Goal: Task Accomplishment & Management: Complete application form

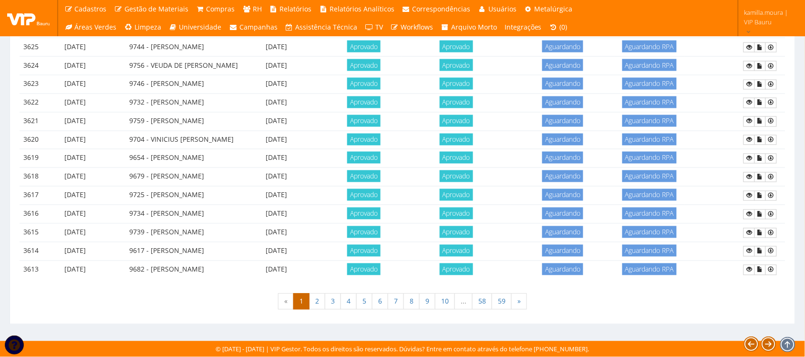
scroll to position [461, 0]
click at [501, 298] on link "59" at bounding box center [502, 301] width 20 height 16
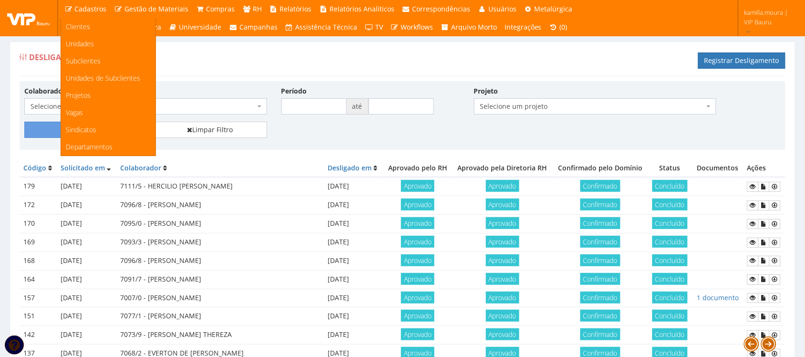
click at [93, 6] on span "Cadastros" at bounding box center [91, 8] width 32 height 9
click at [81, 23] on span "Clientes" at bounding box center [78, 26] width 24 height 9
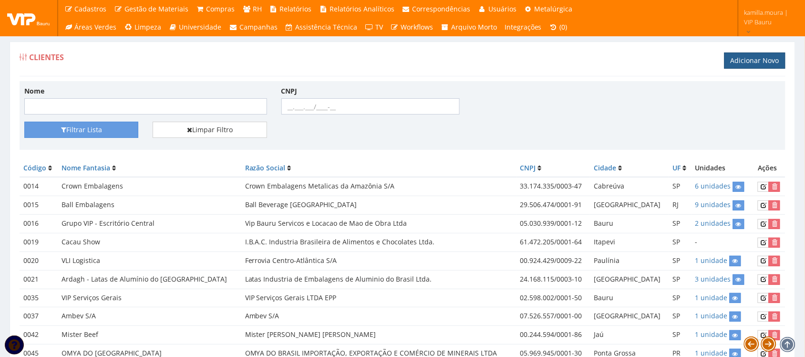
click at [747, 60] on link "Adicionar Novo" at bounding box center [754, 60] width 61 height 16
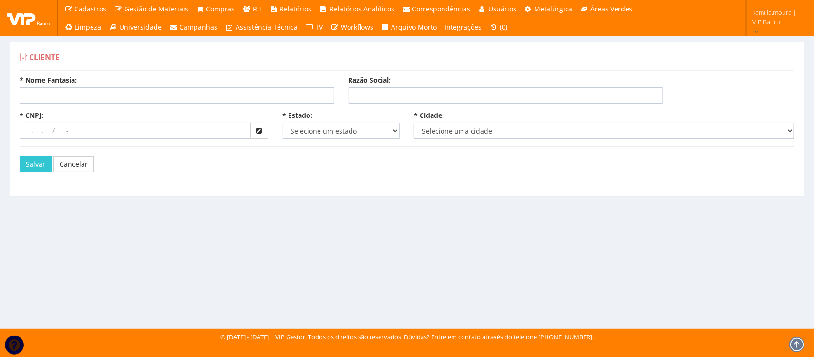
click at [420, 205] on div "Cliente * Nome Fantasia: Razão Social: * CNPJ: * Estado: Selecione um estado AC…" at bounding box center [406, 124] width 809 height 167
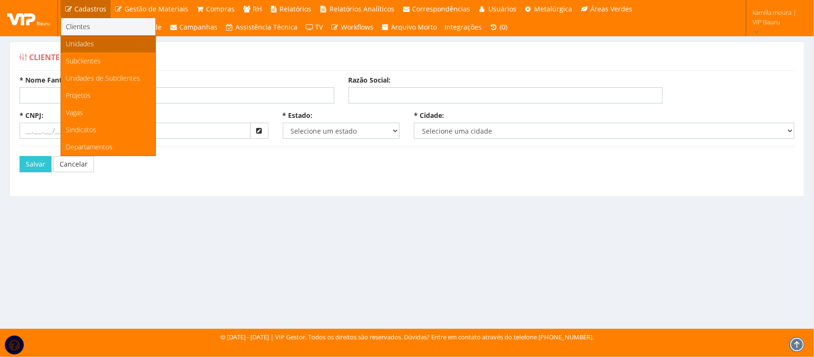
click at [85, 44] on span "Unidades" at bounding box center [80, 43] width 28 height 9
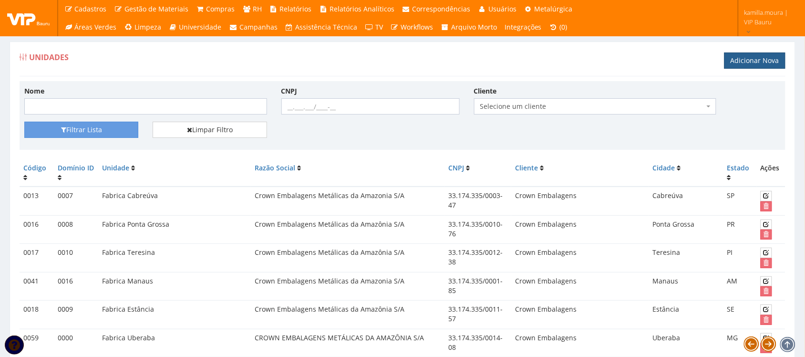
click at [750, 62] on link "Adicionar Nova" at bounding box center [754, 60] width 61 height 16
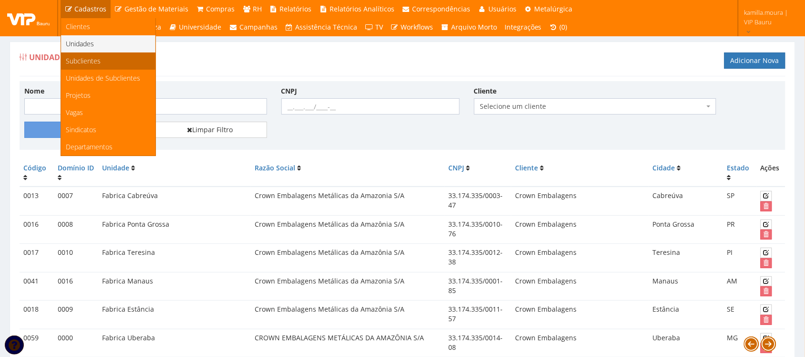
click at [90, 60] on span "Subclientes" at bounding box center [83, 60] width 35 height 9
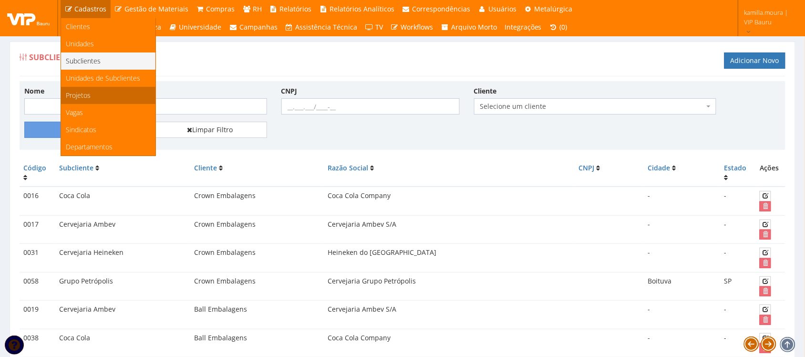
click at [98, 101] on link "Projetos" at bounding box center [108, 95] width 94 height 17
